Goal: Find specific page/section: Find specific page/section

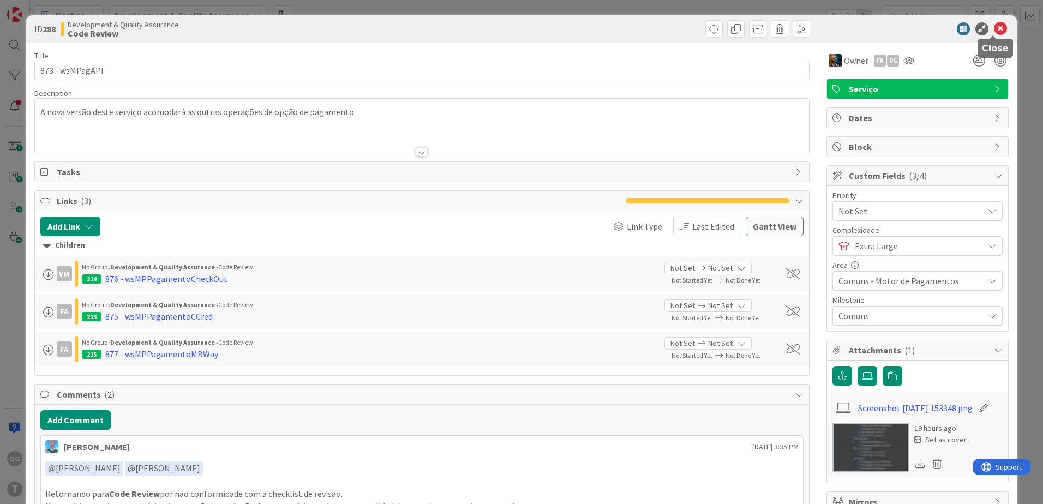
click at [995, 30] on icon at bounding box center [1000, 28] width 13 height 13
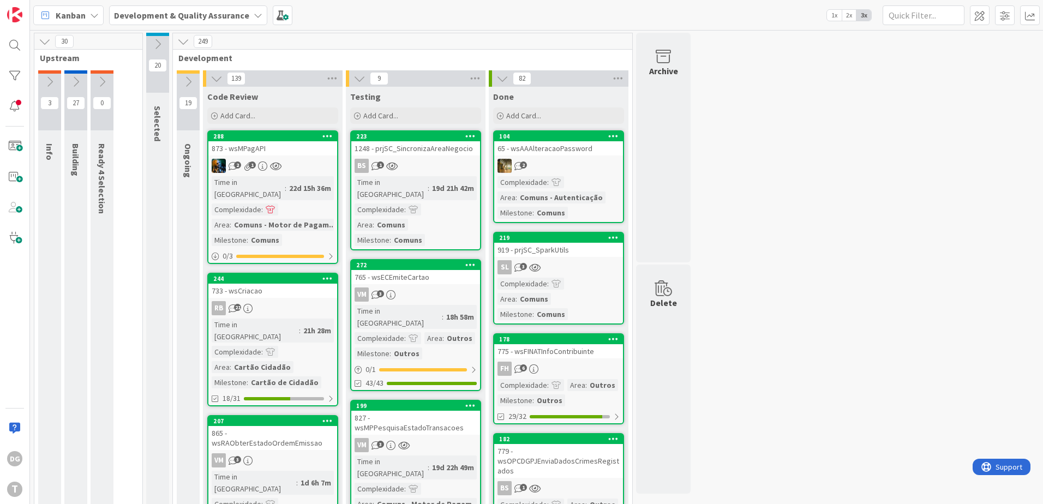
click at [269, 206] on span at bounding box center [271, 210] width 10 height 8
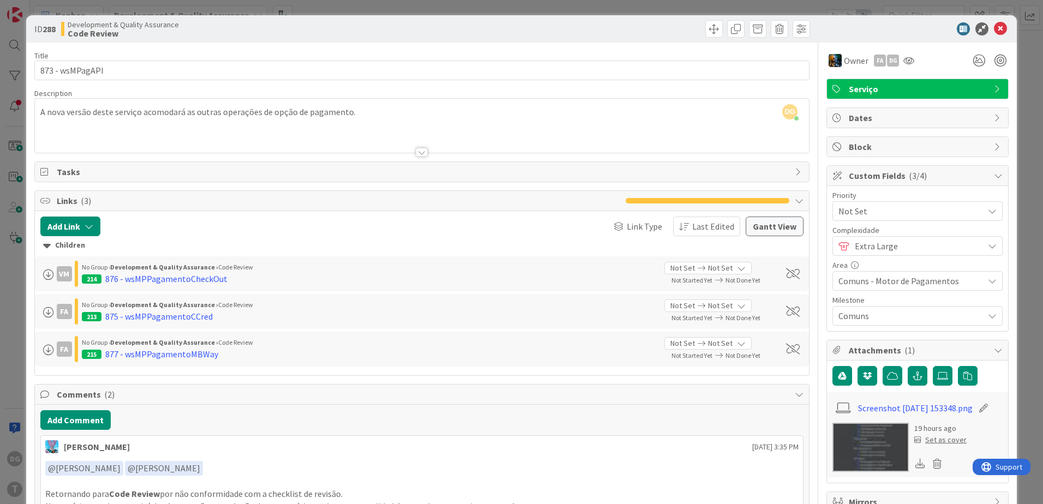
click at [918, 235] on div "Complexidade Extra Large" at bounding box center [917, 240] width 170 height 29
click at [921, 243] on span "Extra Large" at bounding box center [916, 245] width 123 height 15
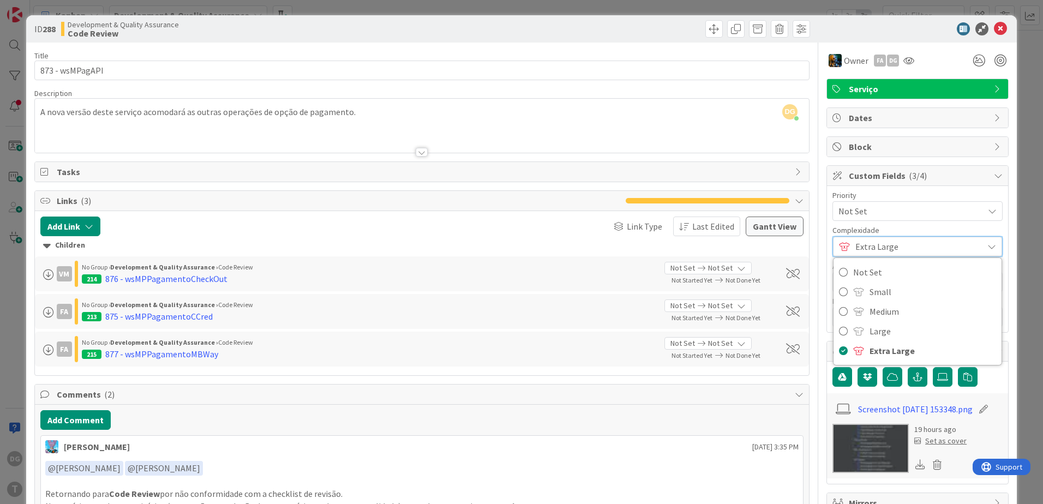
click at [921, 243] on span "Extra Large" at bounding box center [916, 246] width 122 height 15
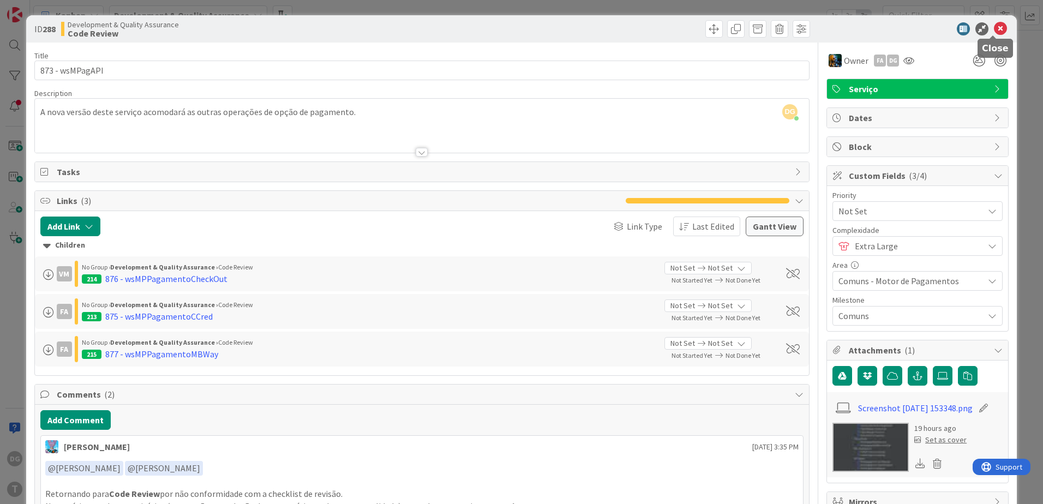
click at [995, 29] on icon at bounding box center [1000, 28] width 13 height 13
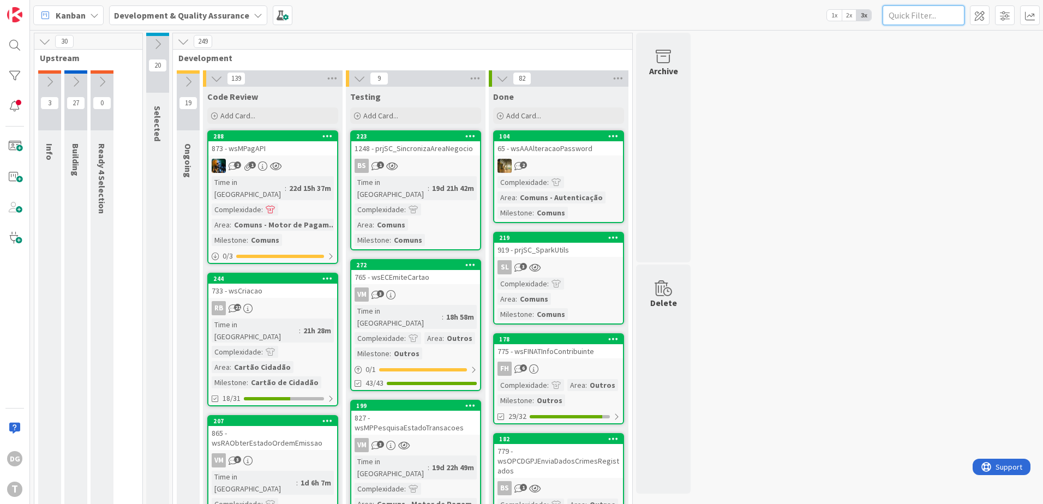
click at [926, 14] on input "text" at bounding box center [924, 15] width 82 height 20
paste input "wssicrimalteracaoestadocallback"
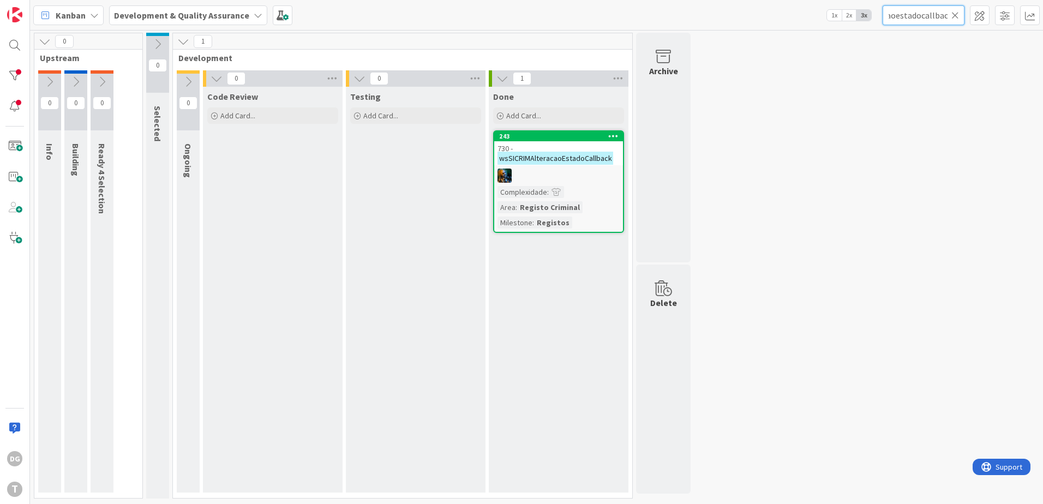
type input "wssicrimalteracaoestadocallback"
click at [584, 187] on div "Complexidade : Area : Registo Criminal Milestone : Registos" at bounding box center [558, 207] width 122 height 43
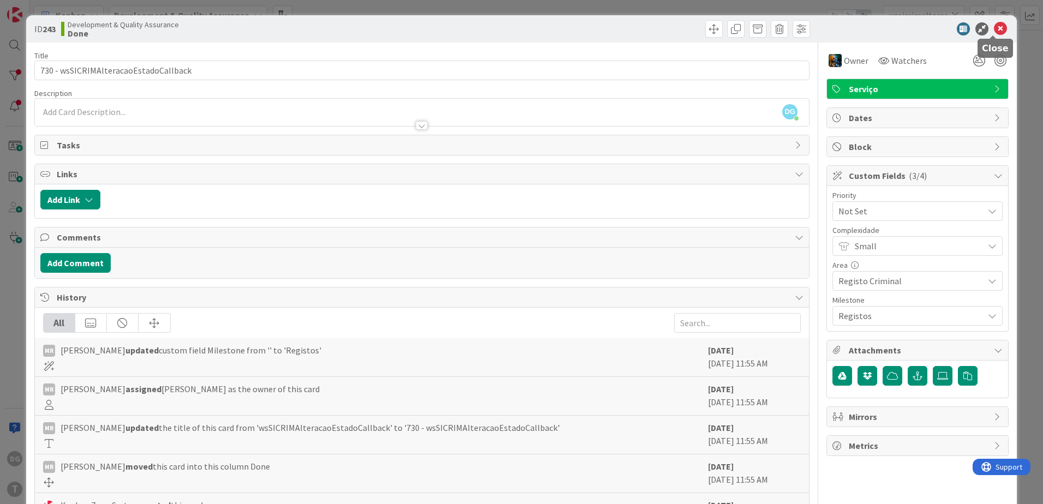
click at [997, 28] on icon at bounding box center [1000, 28] width 13 height 13
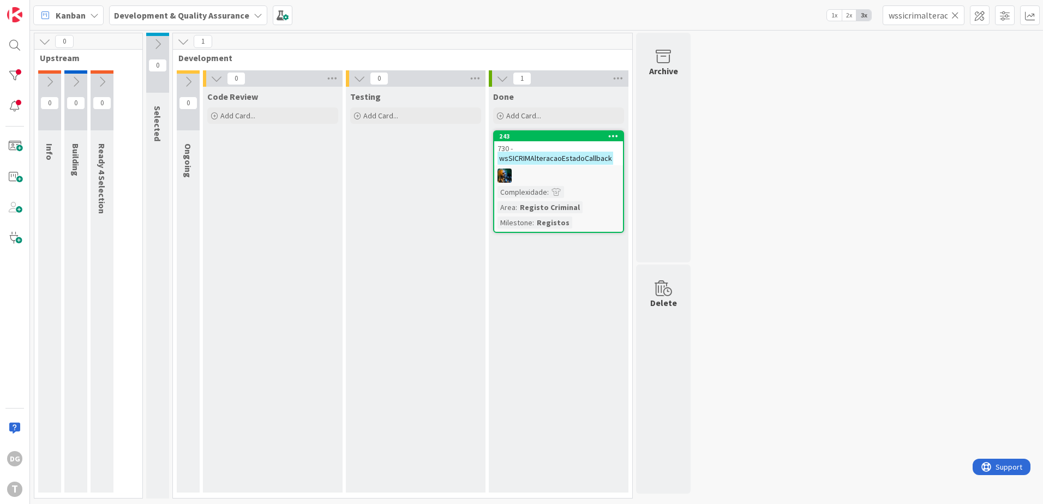
click at [952, 16] on icon at bounding box center [955, 15] width 8 height 10
